Goal: Task Accomplishment & Management: Use online tool/utility

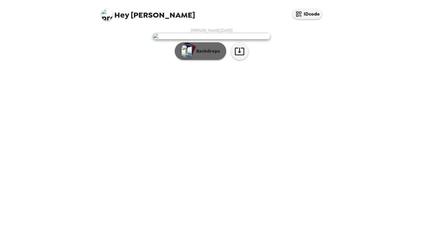
click at [201, 55] on p "Backdrops" at bounding box center [206, 51] width 27 height 7
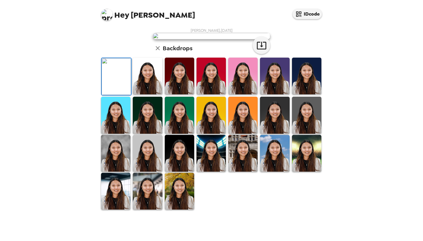
scroll to position [21, 0]
click at [140, 94] on img at bounding box center [147, 76] width 29 height 37
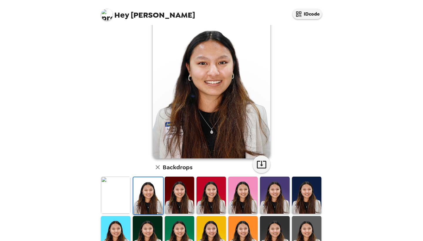
click at [179, 193] on img at bounding box center [179, 195] width 29 height 37
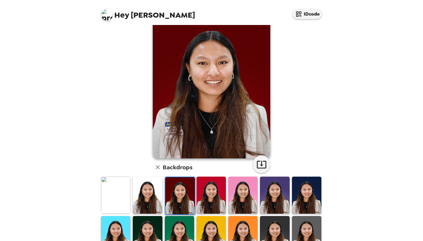
scroll to position [10, 0]
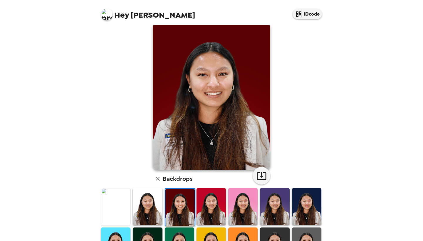
click at [206, 199] on img at bounding box center [211, 206] width 29 height 37
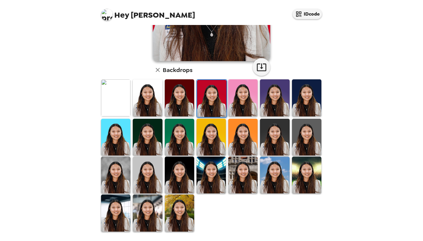
scroll to position [0, 0]
click at [184, 217] on img at bounding box center [179, 213] width 29 height 37
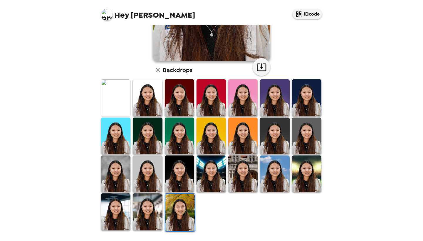
click at [154, 208] on img at bounding box center [147, 211] width 29 height 37
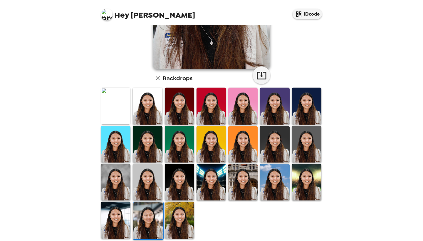
scroll to position [112, 0]
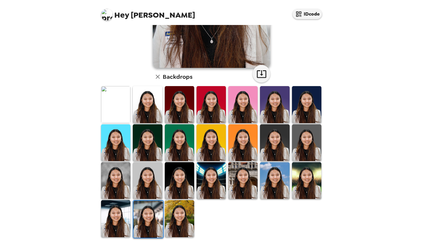
click at [154, 139] on img at bounding box center [147, 142] width 29 height 37
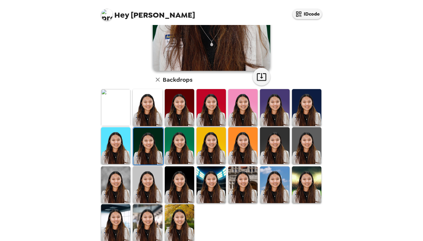
scroll to position [111, 0]
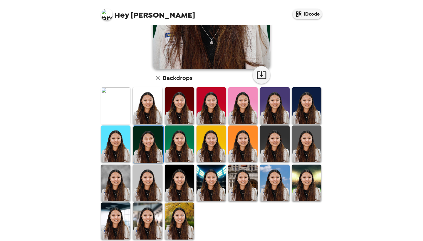
click at [273, 143] on img at bounding box center [274, 144] width 29 height 37
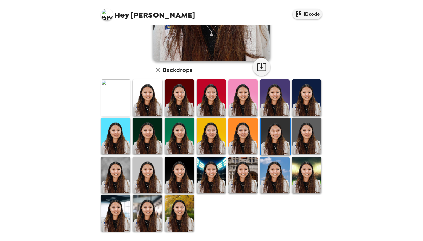
scroll to position [119, 0]
click at [146, 209] on img at bounding box center [147, 213] width 29 height 37
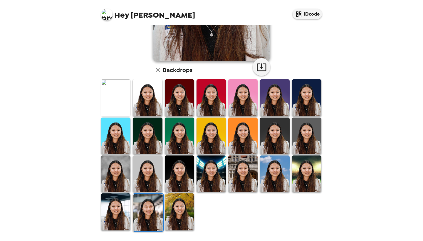
scroll to position [118, 0]
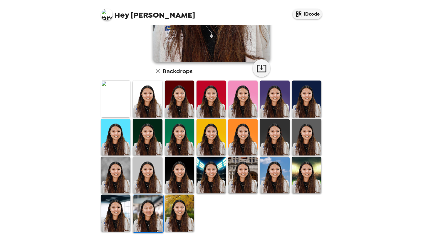
click at [110, 224] on img at bounding box center [115, 213] width 29 height 37
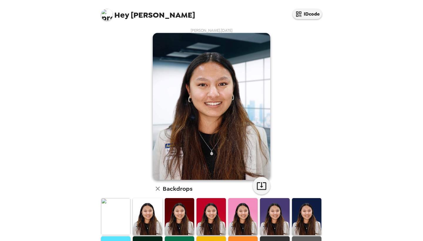
scroll to position [0, 0]
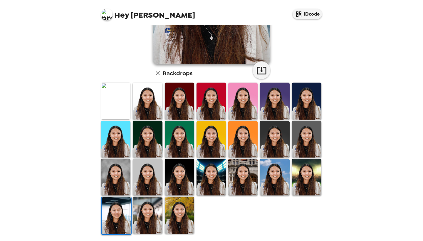
click at [148, 211] on img at bounding box center [147, 215] width 29 height 37
